Goal: Obtain resource: Obtain resource

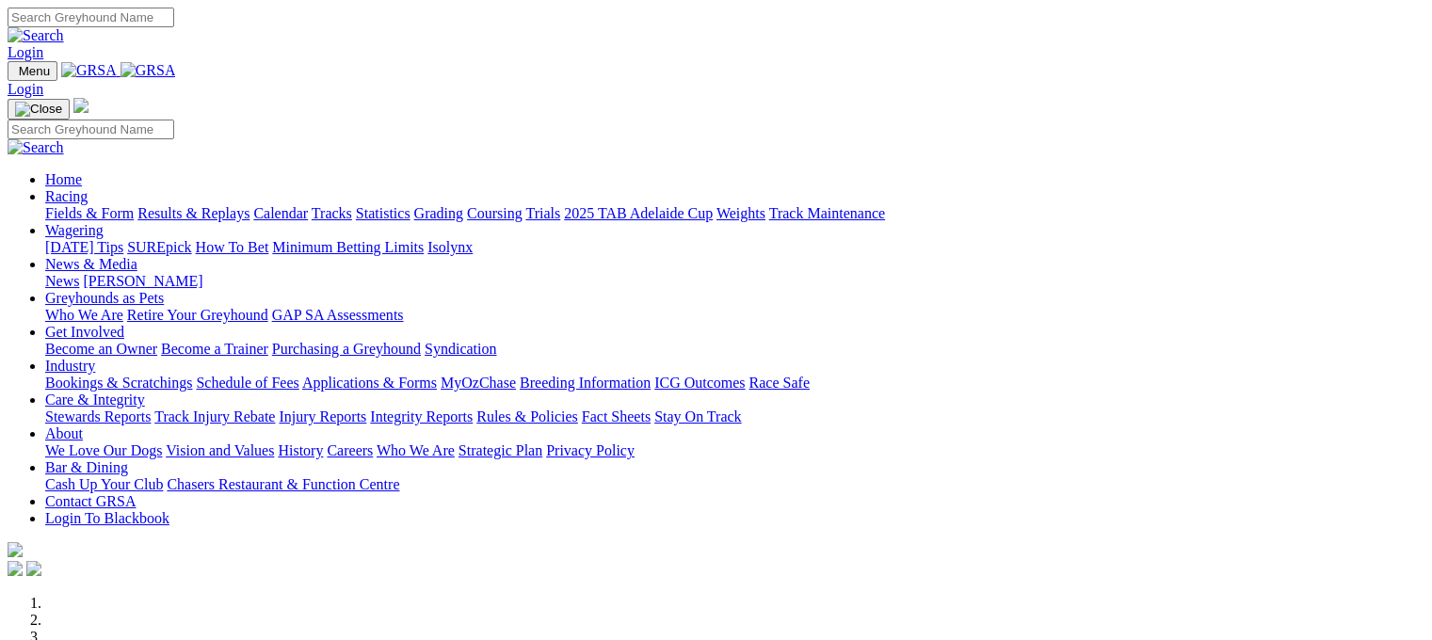
click at [60, 205] on link "Fields & Form" at bounding box center [89, 213] width 89 height 16
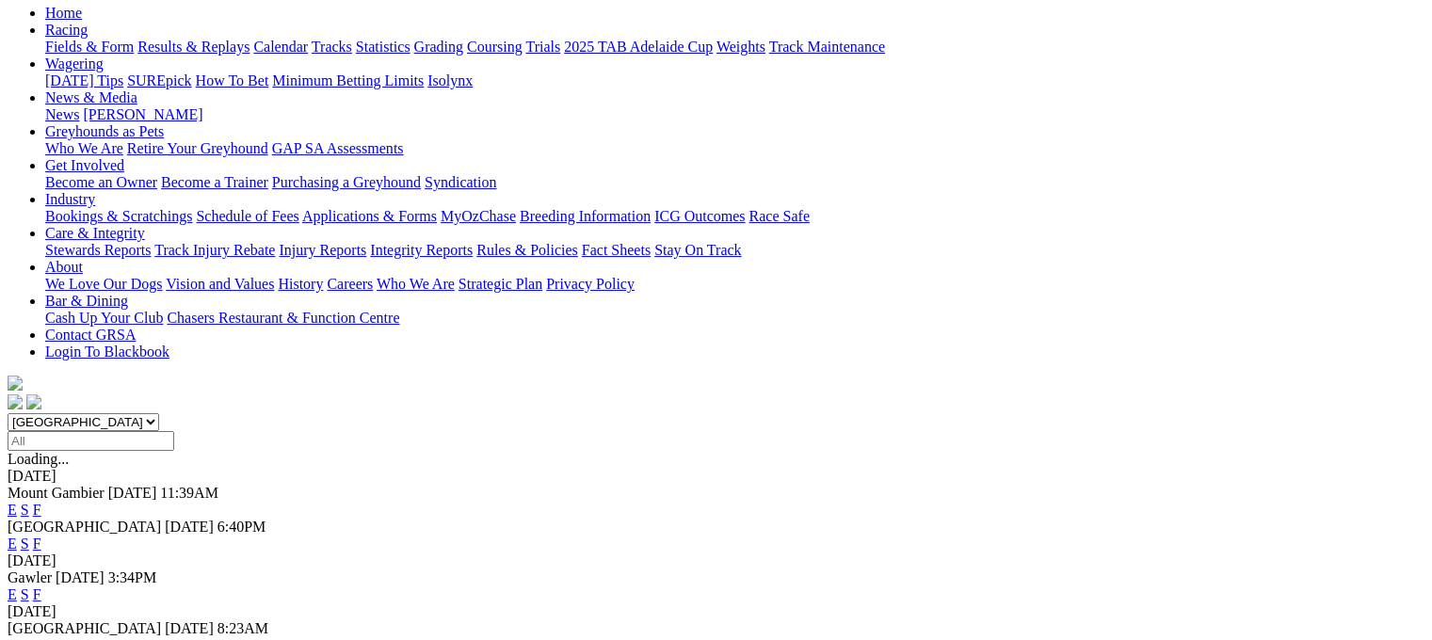
scroll to position [238, 0]
